Goal: Information Seeking & Learning: Check status

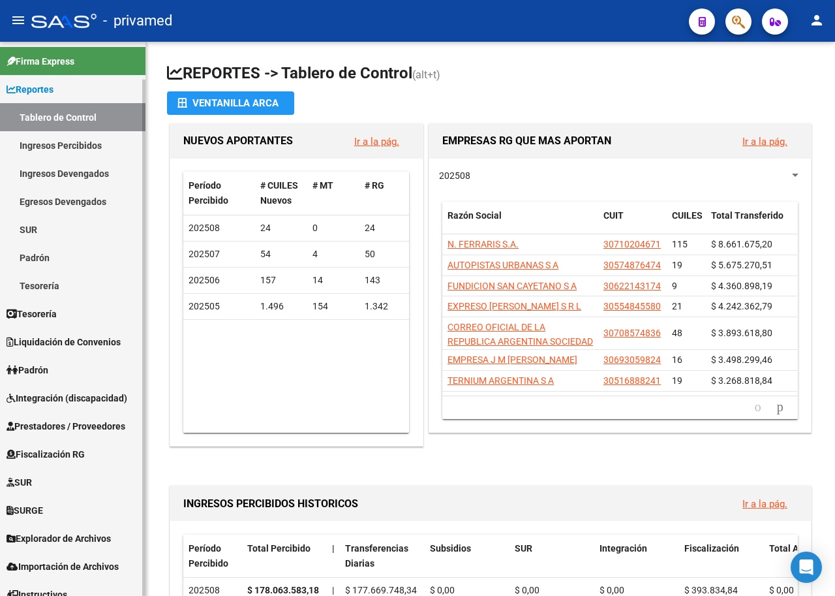
click at [69, 394] on span "Integración (discapacidad)" at bounding box center [67, 398] width 121 height 14
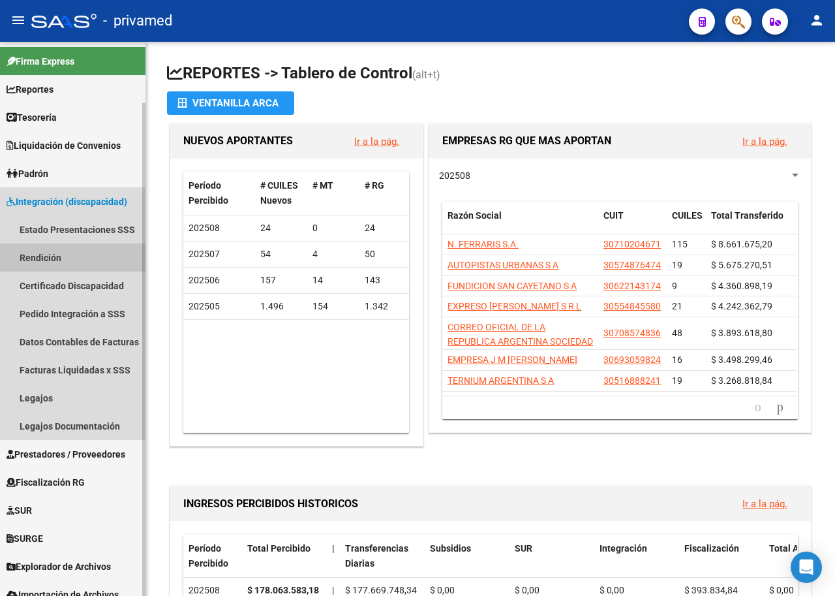
click at [40, 256] on link "Rendición" at bounding box center [73, 257] width 146 height 28
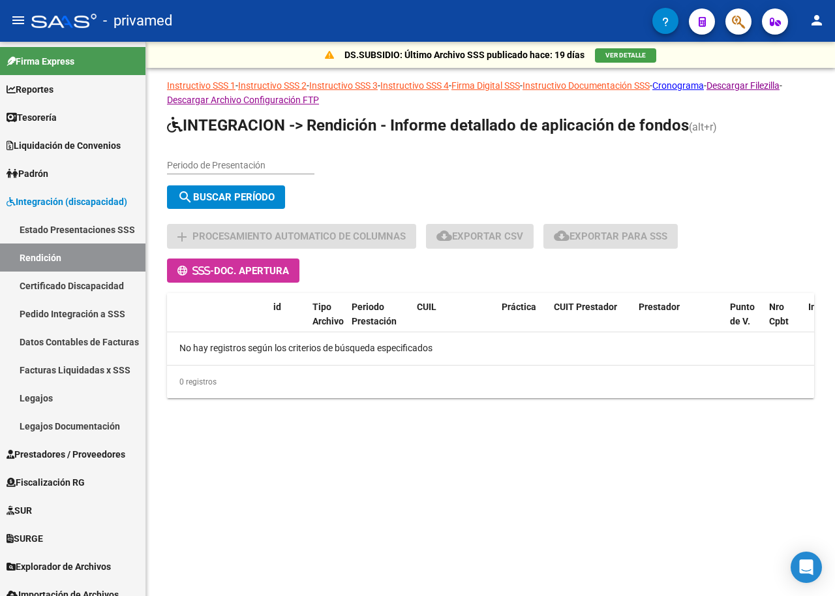
click at [618, 54] on span "VER DETALLE" at bounding box center [626, 55] width 40 height 7
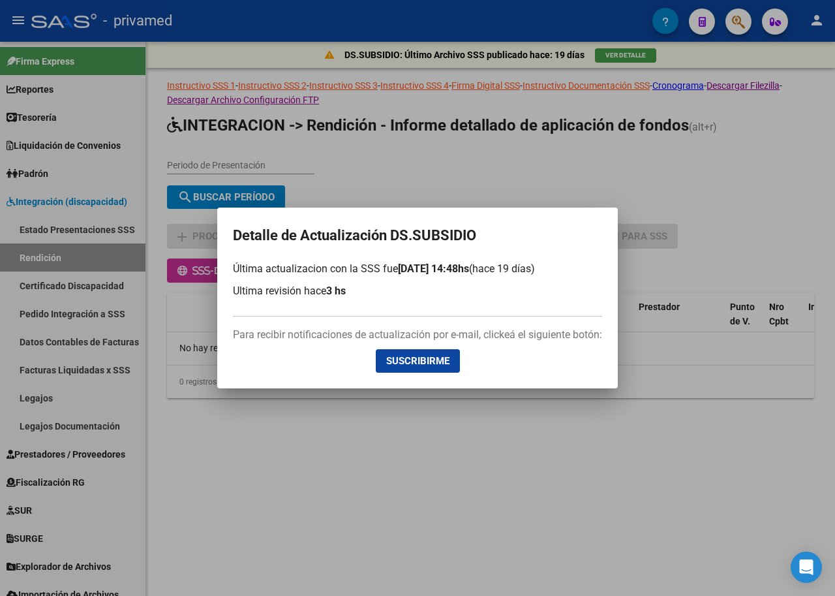
click at [620, 176] on div at bounding box center [417, 298] width 835 height 596
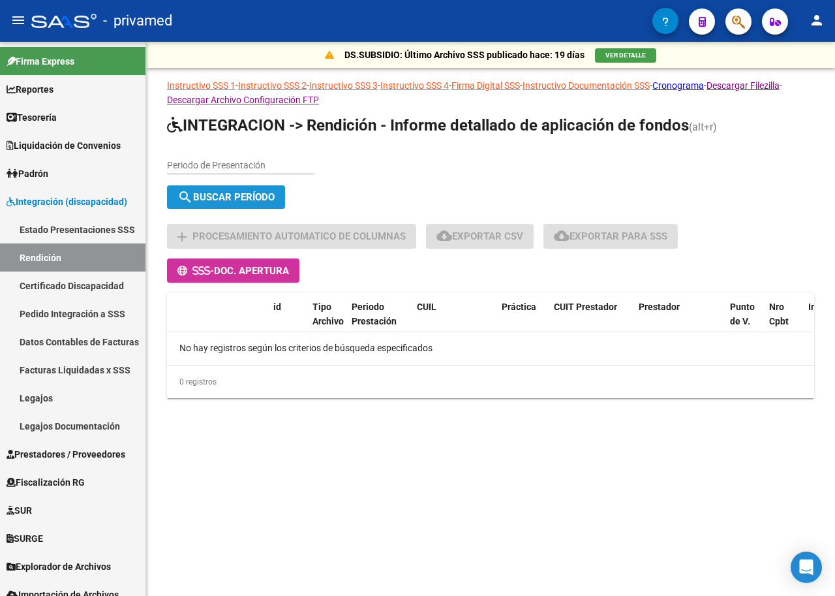
click at [255, 198] on span "search Buscar Período" at bounding box center [226, 197] width 97 height 12
click at [246, 163] on input "Periodo de Presentación" at bounding box center [241, 165] width 148 height 11
click at [421, 168] on div "Periodo de Presentación search Buscar Período sync Cambiar Período" at bounding box center [490, 181] width 647 height 66
click at [221, 166] on input "Periodo de Presentación" at bounding box center [241, 165] width 148 height 11
type input "05"
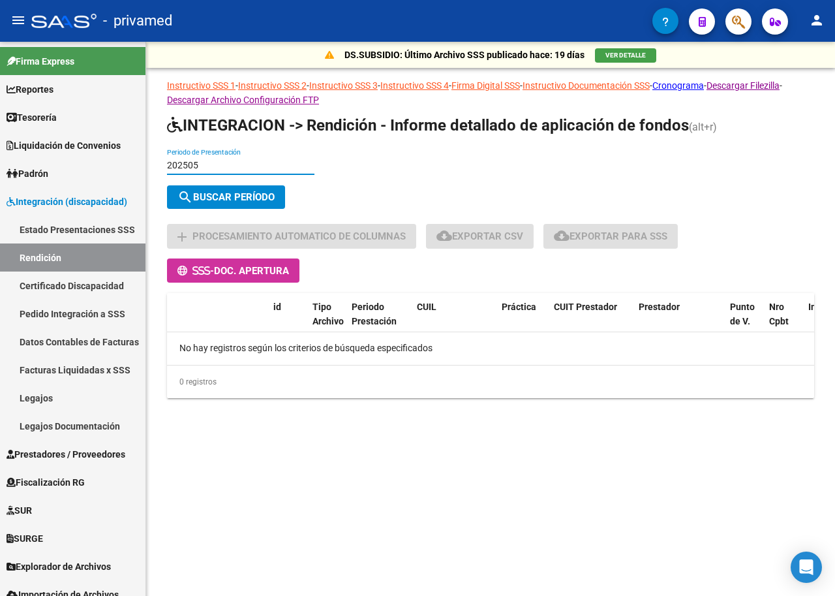
type input "202505"
click at [234, 197] on span "search Buscar Período" at bounding box center [226, 197] width 97 height 12
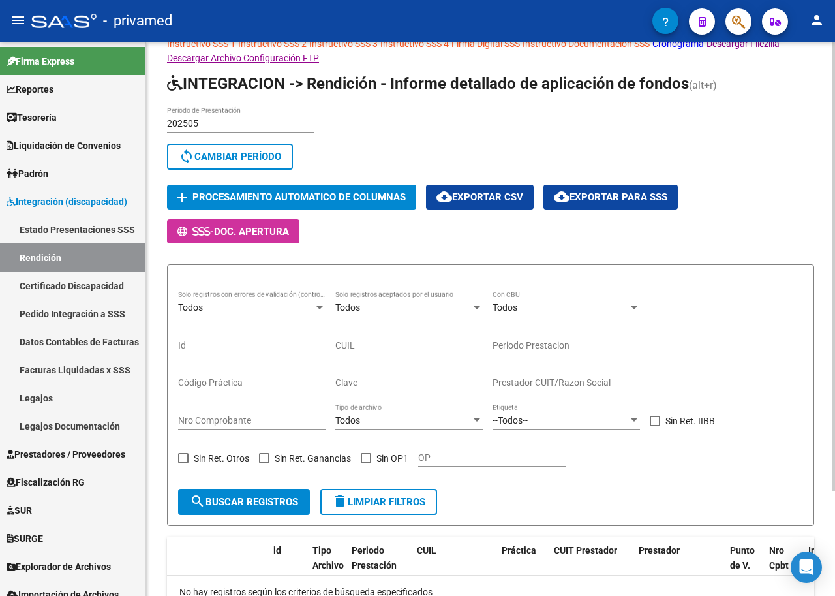
scroll to position [65, 0]
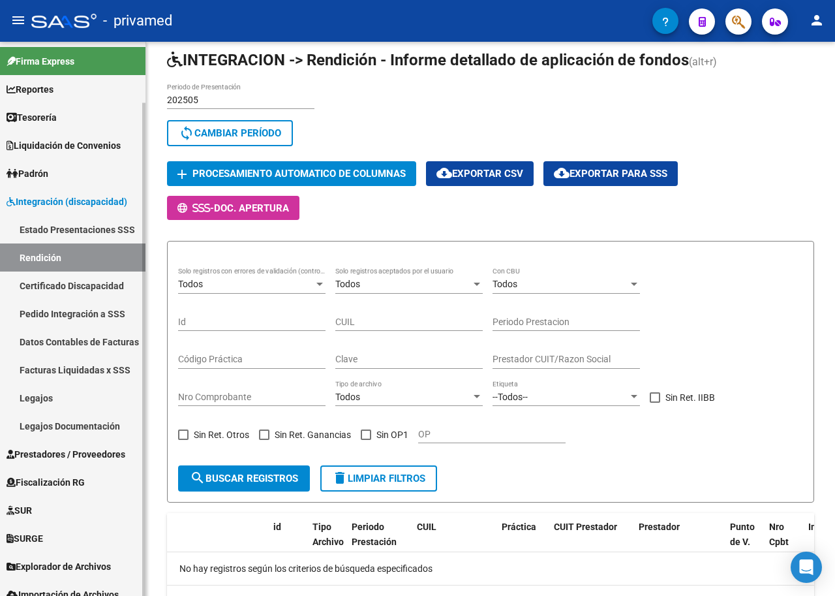
click at [72, 284] on link "Certificado Discapacidad" at bounding box center [73, 286] width 146 height 28
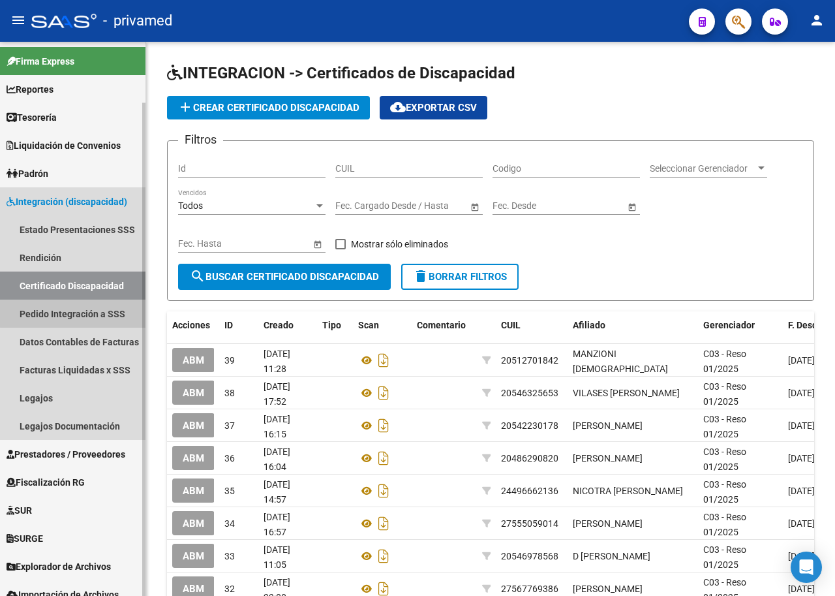
click at [86, 313] on link "Pedido Integración a SSS" at bounding box center [73, 314] width 146 height 28
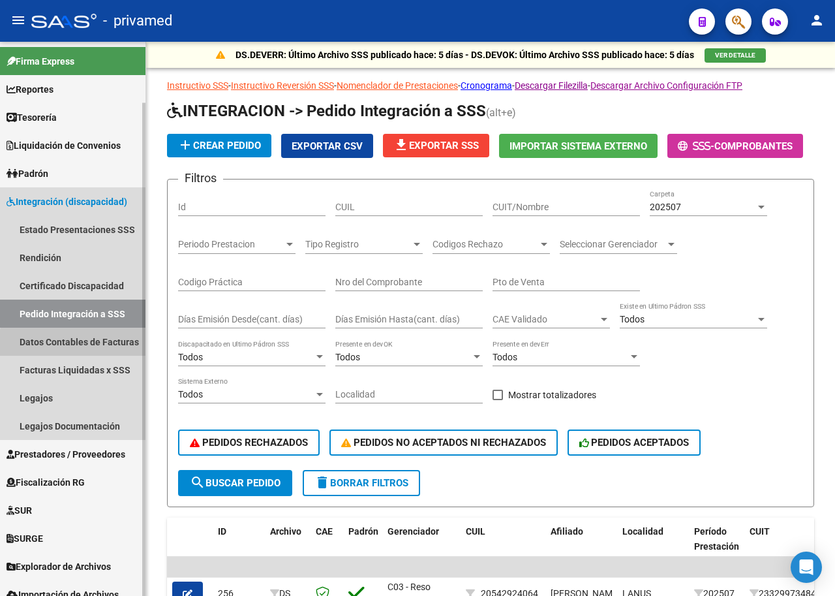
click at [102, 345] on link "Datos Contables de Facturas" at bounding box center [73, 342] width 146 height 28
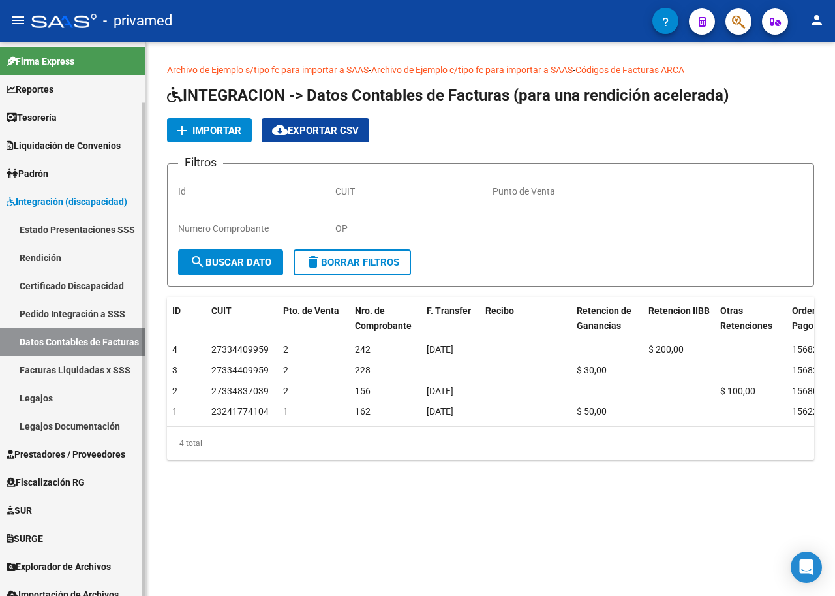
click at [102, 365] on link "Facturas Liquidadas x SSS" at bounding box center [73, 370] width 146 height 28
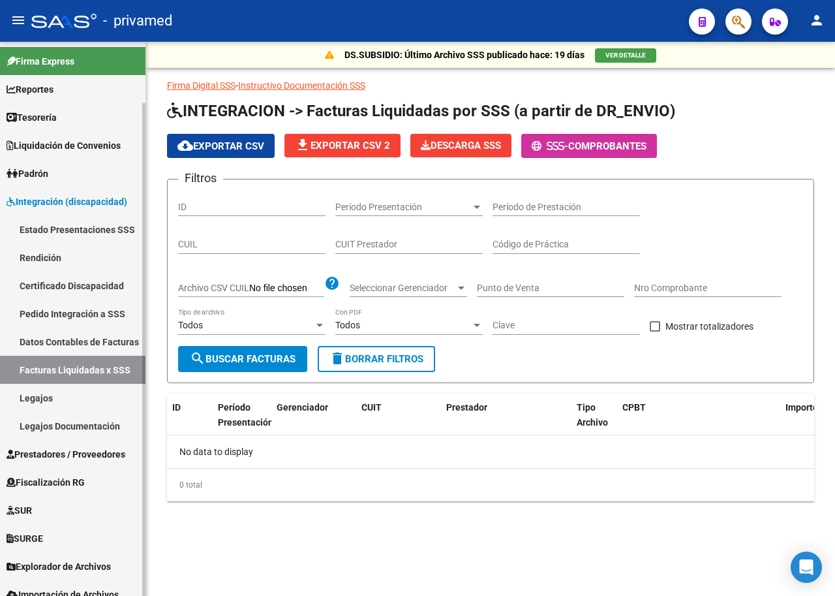
click at [89, 230] on link "Estado Presentaciones SSS" at bounding box center [73, 229] width 146 height 28
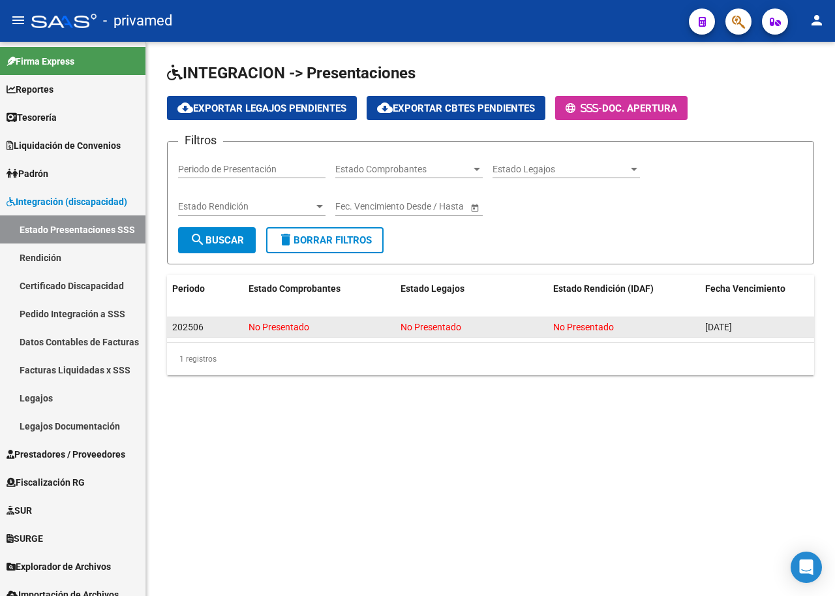
click at [210, 326] on div "202506" at bounding box center [205, 327] width 66 height 15
click at [198, 328] on span "202506" at bounding box center [187, 327] width 31 height 10
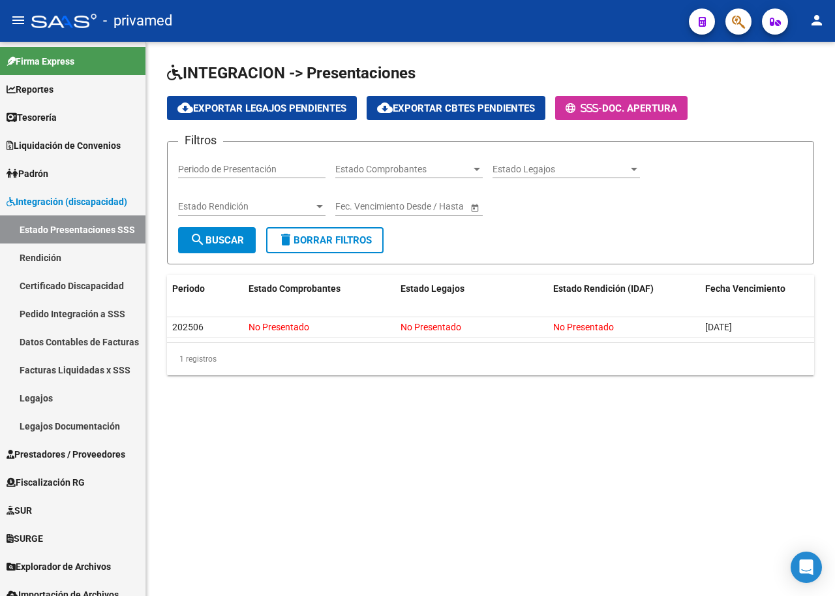
click at [475, 173] on div at bounding box center [477, 169] width 12 height 10
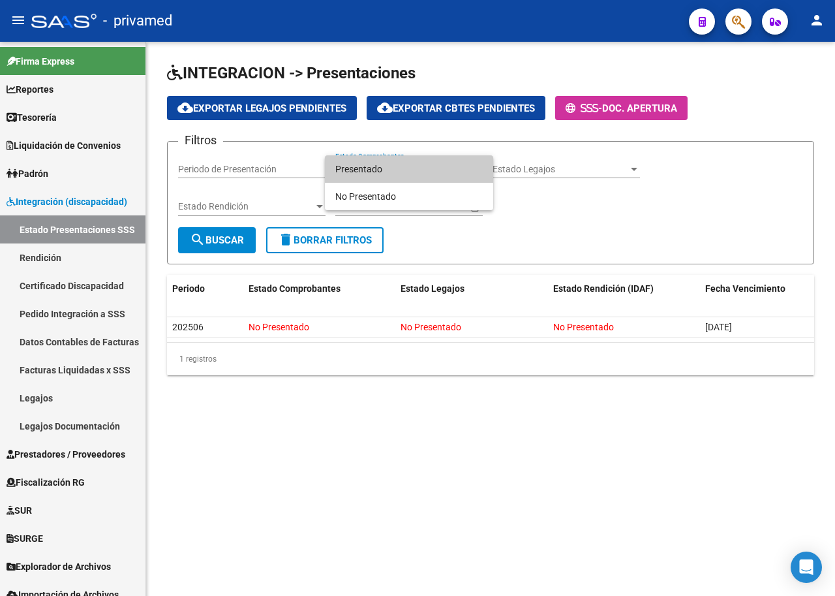
click at [557, 223] on div at bounding box center [417, 298] width 835 height 596
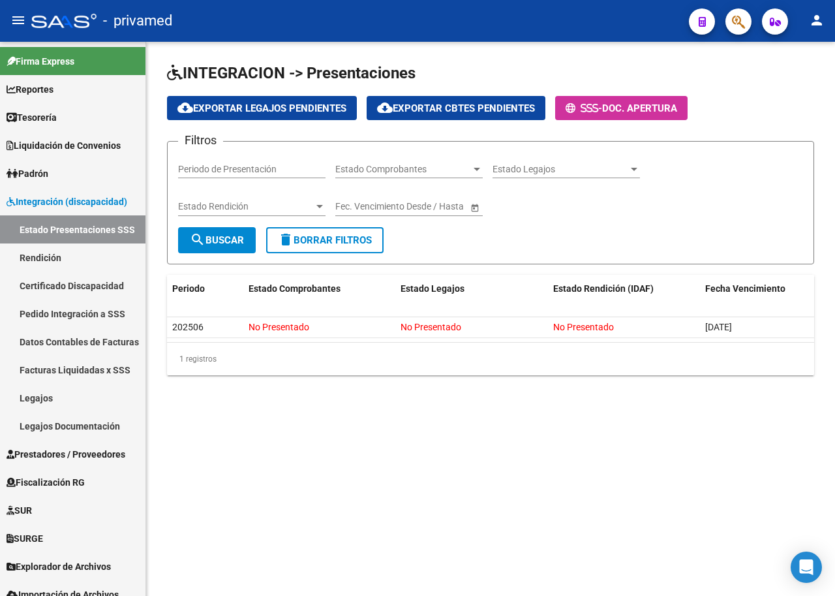
click at [444, 169] on span "Estado Comprobantes" at bounding box center [403, 169] width 136 height 11
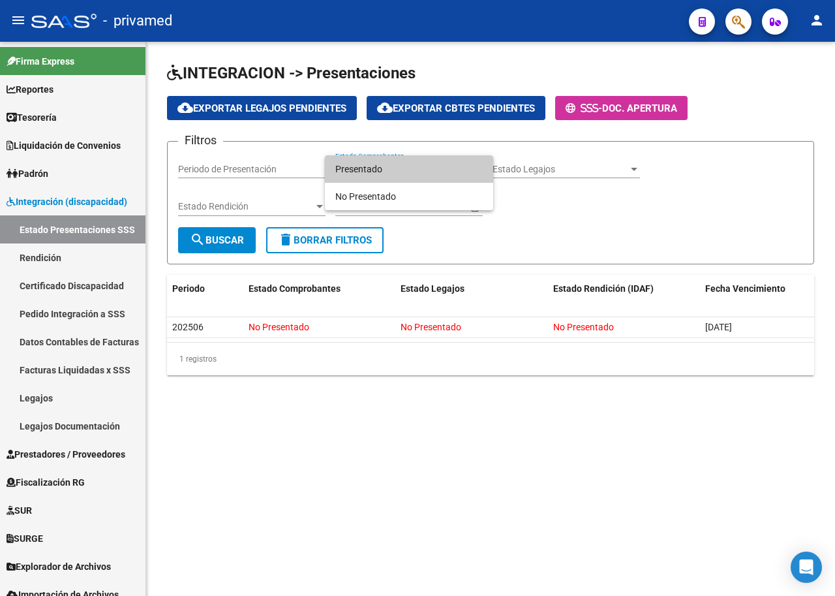
drag, startPoint x: 277, startPoint y: 495, endPoint x: 113, endPoint y: 437, distance: 173.8
click at [276, 495] on div at bounding box center [417, 298] width 835 height 596
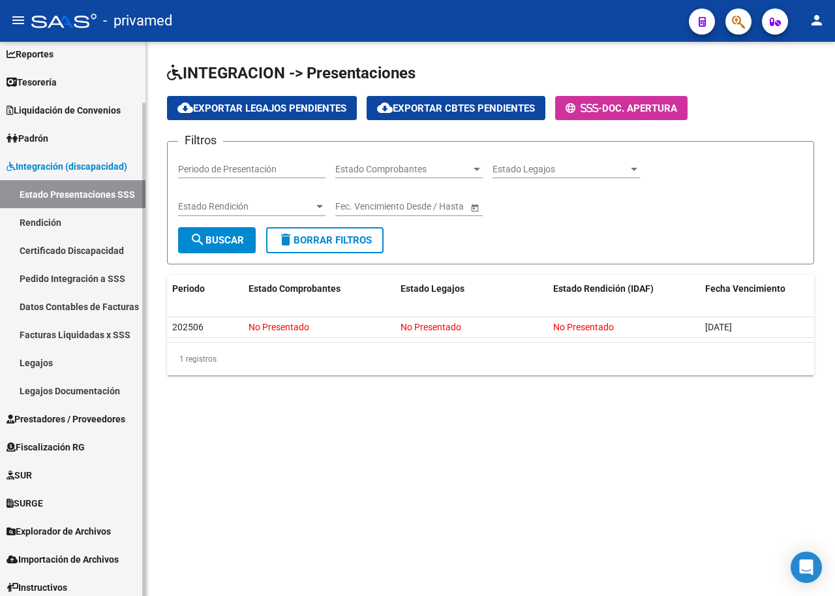
scroll to position [69, 0]
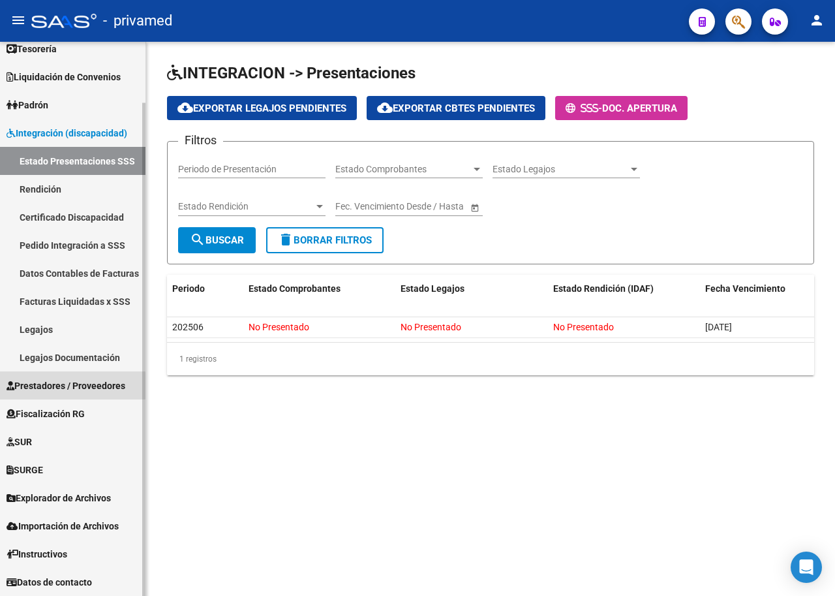
click at [20, 386] on span "Prestadores / Proveedores" at bounding box center [66, 386] width 119 height 14
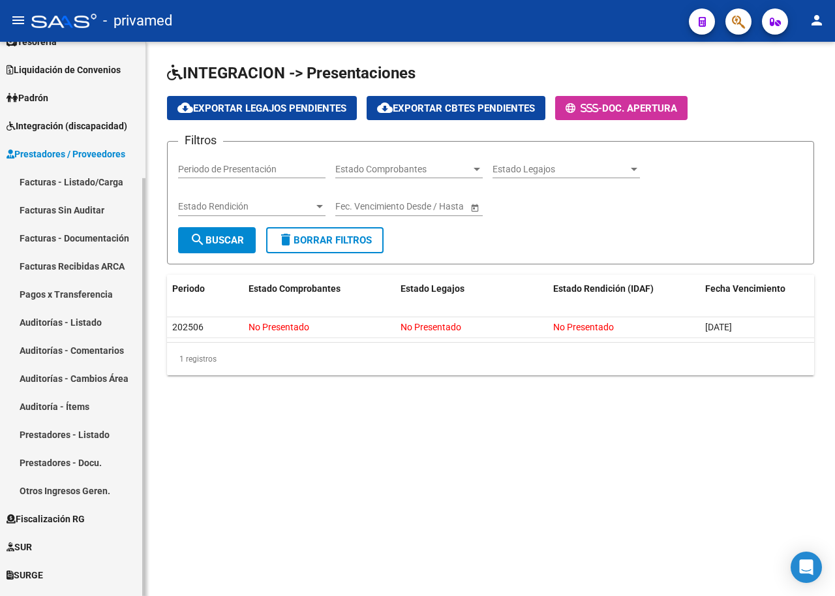
scroll to position [3, 0]
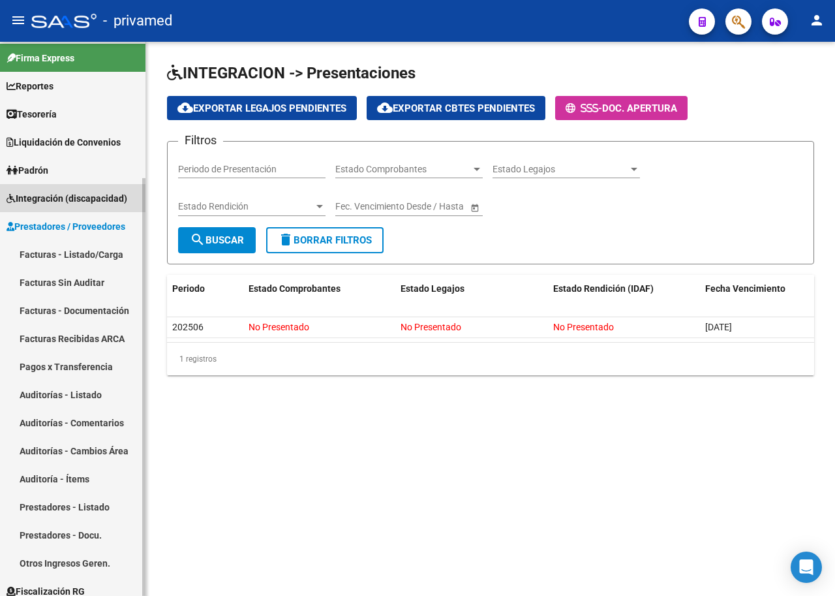
click at [22, 196] on span "Integración (discapacidad)" at bounding box center [67, 198] width 121 height 14
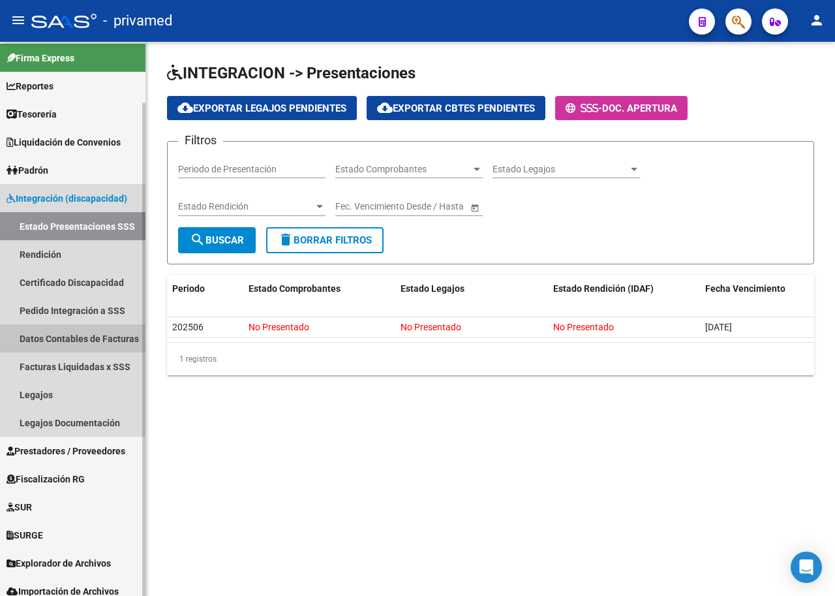
click at [92, 339] on link "Datos Contables de Facturas" at bounding box center [73, 338] width 146 height 28
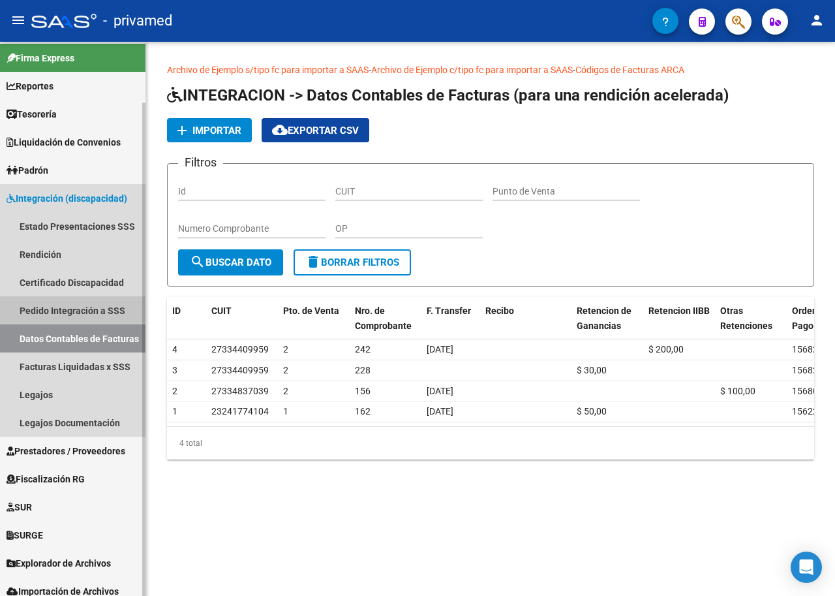
click at [93, 306] on link "Pedido Integración a SSS" at bounding box center [73, 310] width 146 height 28
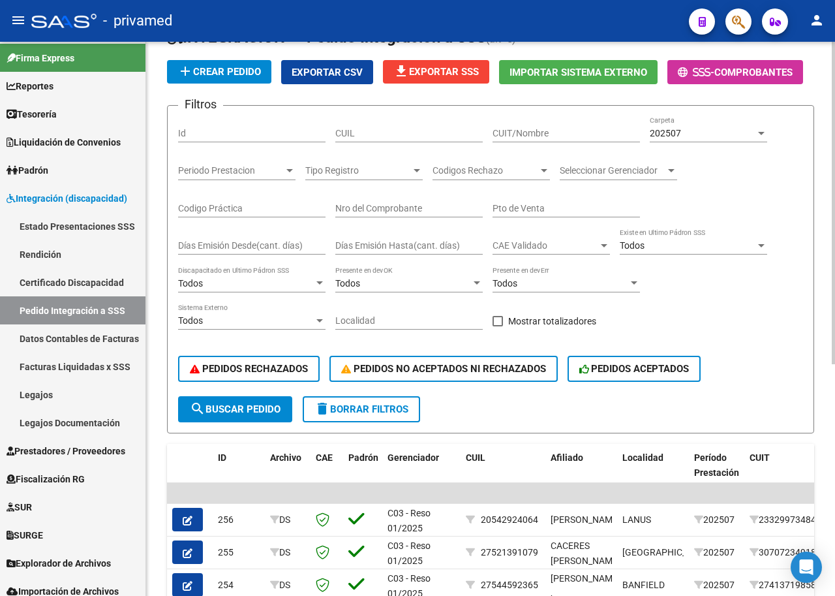
scroll to position [268, 0]
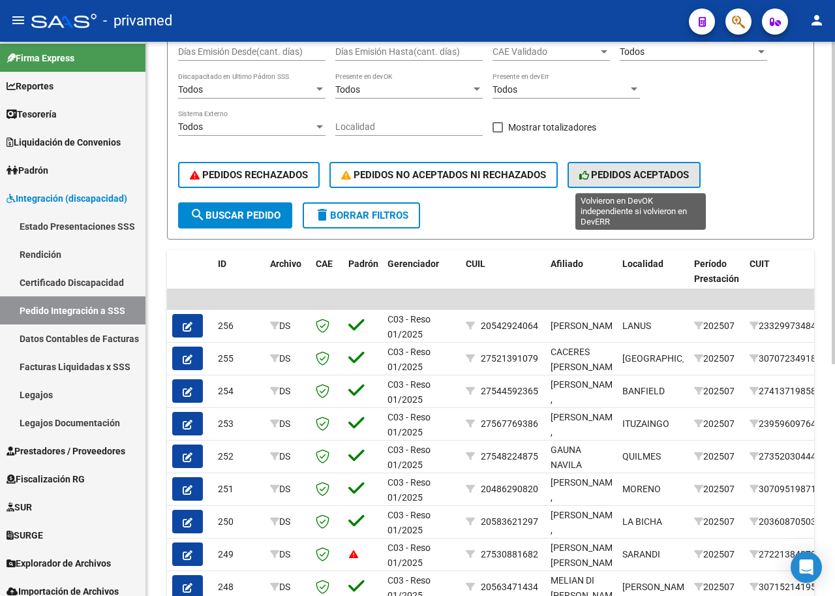
click at [658, 178] on span "PEDIDOS ACEPTADOS" at bounding box center [635, 175] width 110 height 12
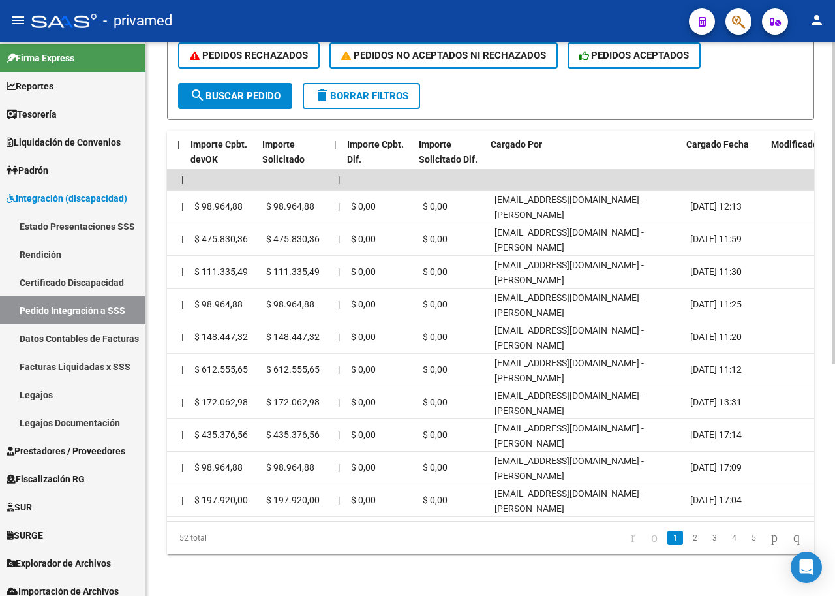
scroll to position [0, 1451]
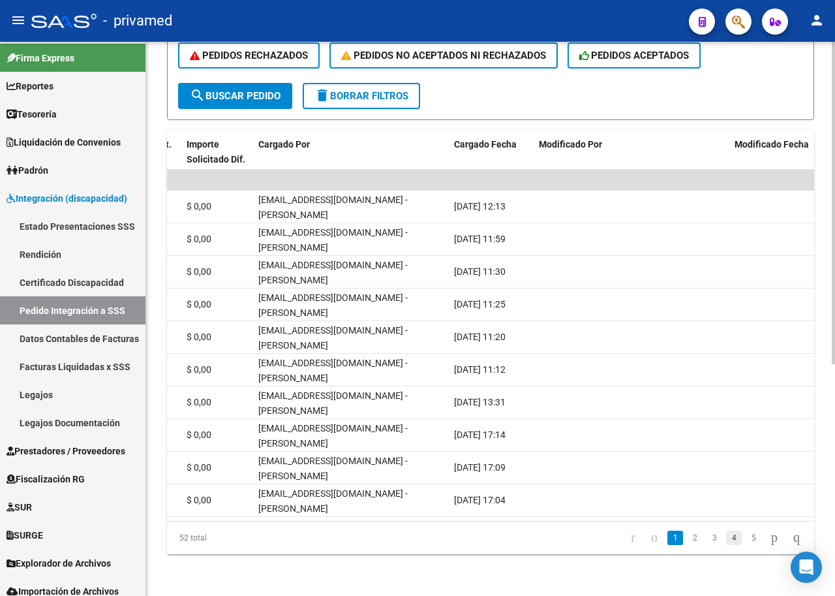
click at [726, 537] on link "4" at bounding box center [734, 538] width 16 height 14
click at [687, 541] on link "3" at bounding box center [695, 538] width 16 height 14
click at [649, 533] on icon "go to previous page" at bounding box center [654, 537] width 10 height 16
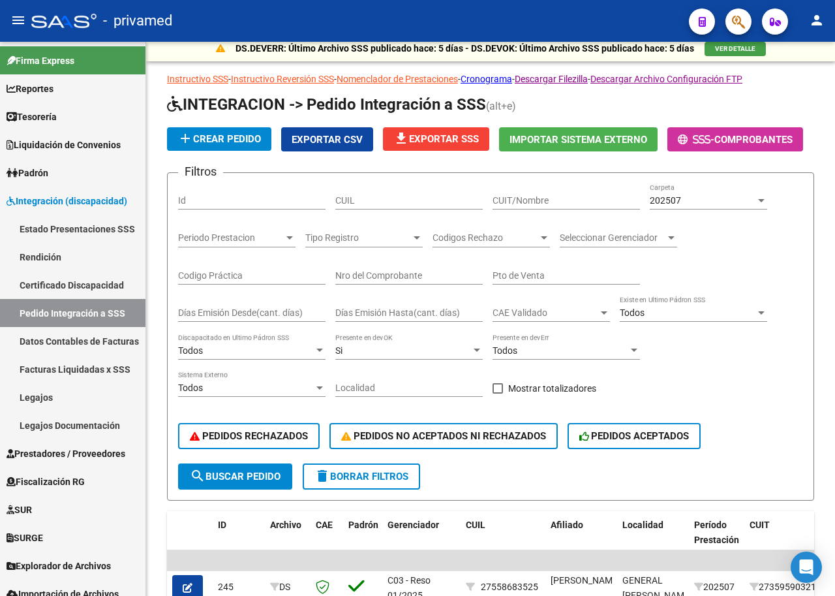
scroll to position [0, 0]
